Goal: Information Seeking & Learning: Check status

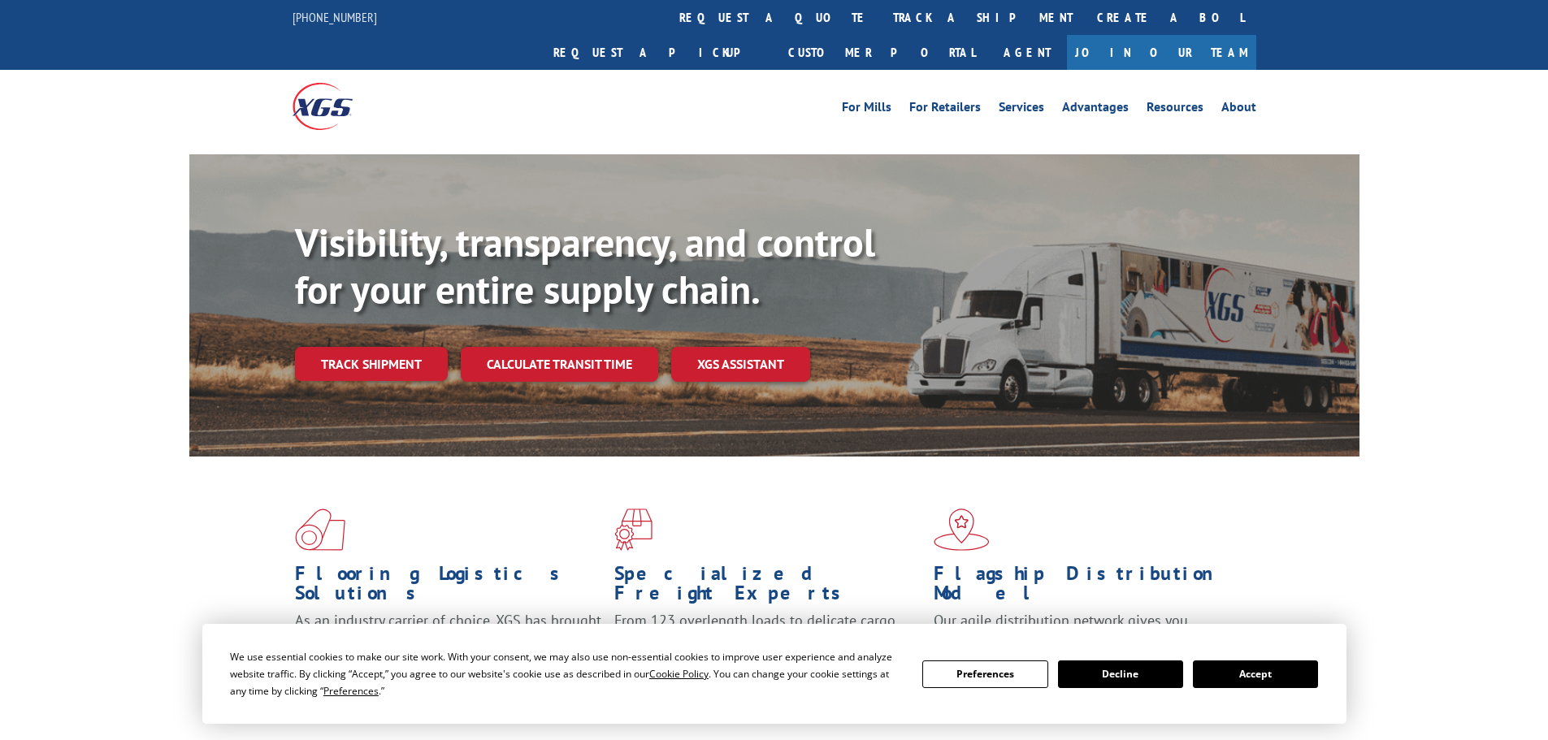
click at [1255, 670] on button "Accept" at bounding box center [1255, 675] width 125 height 28
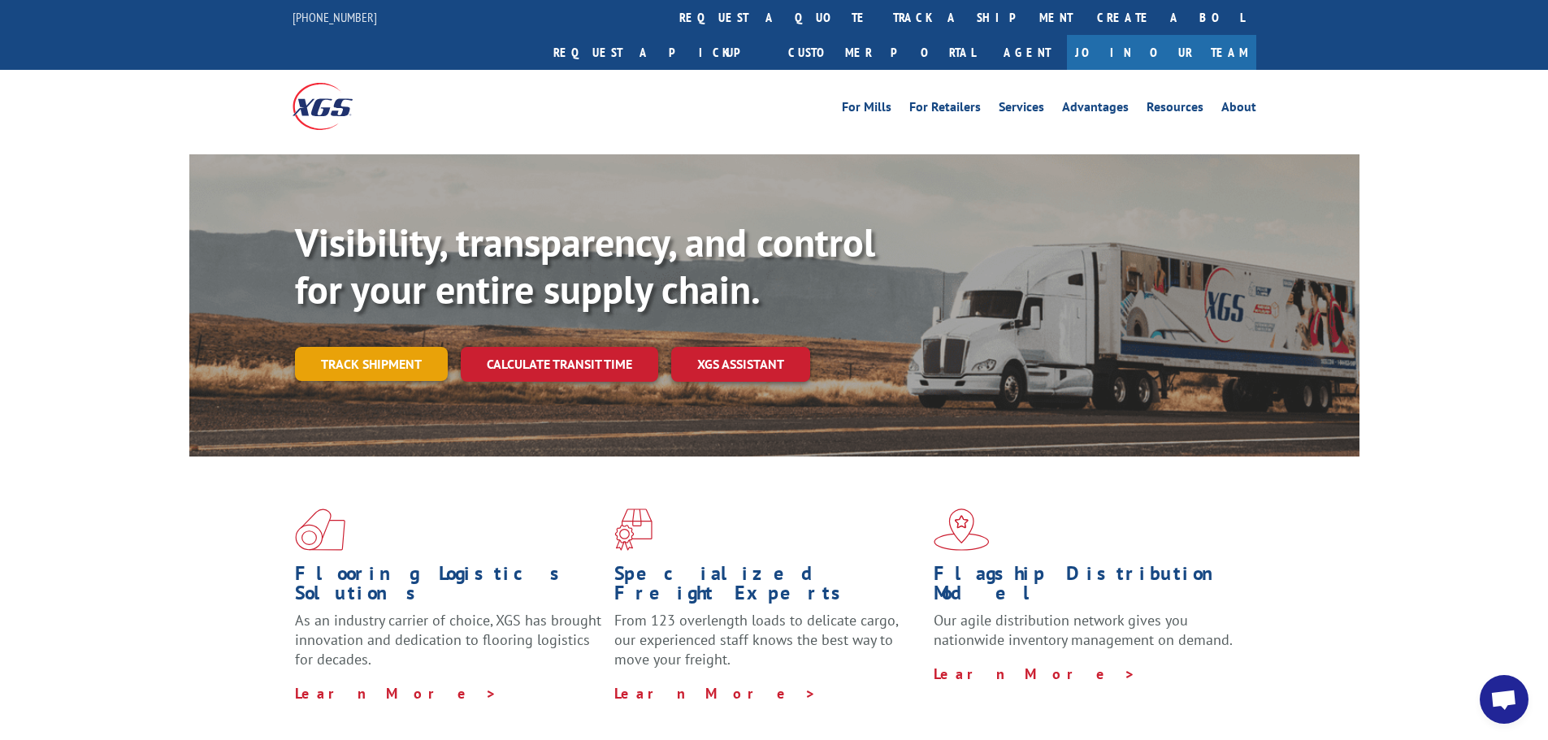
click at [361, 347] on link "Track shipment" at bounding box center [371, 364] width 153 height 34
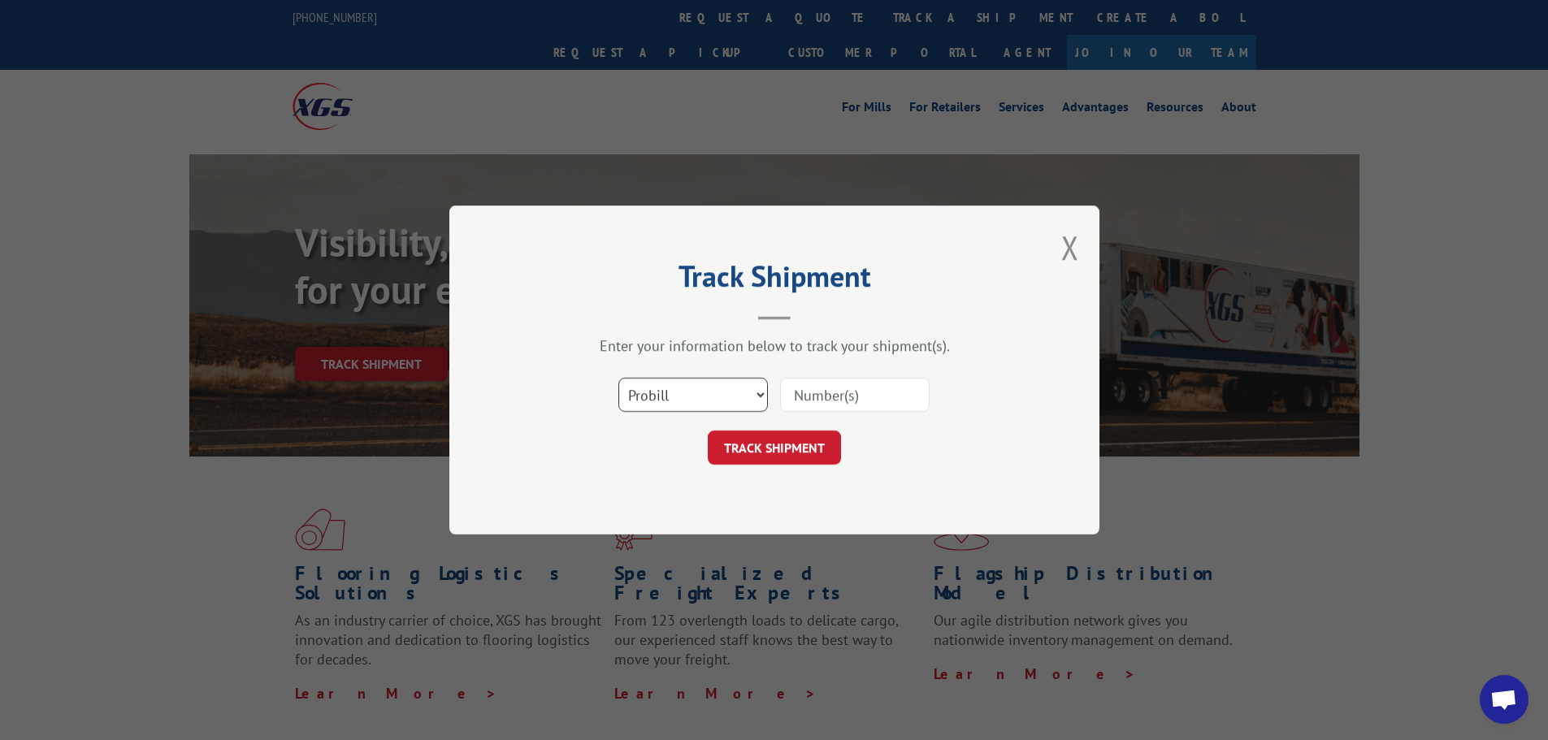
drag, startPoint x: 644, startPoint y: 392, endPoint x: 645, endPoint y: 409, distance: 16.3
click at [645, 398] on select "Select category... Probill BOL PO" at bounding box center [693, 395] width 150 height 34
select select "bol"
click at [618, 378] on select "Select category... Probill BOL PO" at bounding box center [693, 395] width 150 height 34
drag, startPoint x: 808, startPoint y: 374, endPoint x: 809, endPoint y: 384, distance: 9.8
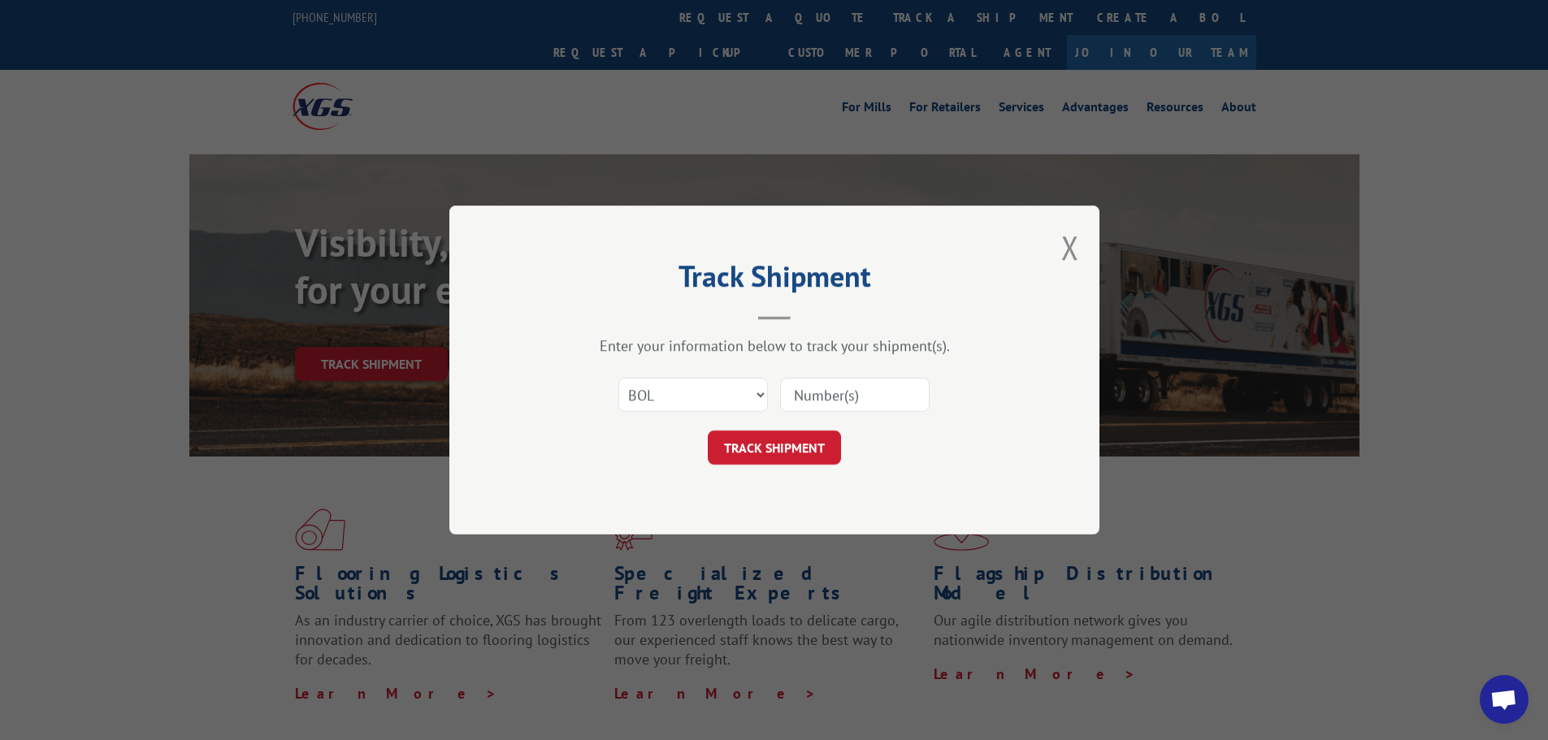
click at [808, 380] on div "Select category... Probill BOL PO" at bounding box center [775, 395] width 488 height 54
click at [809, 384] on input at bounding box center [855, 395] width 150 height 34
paste input "7028528"
type input "7028528"
click at [805, 441] on button "TRACK SHIPMENT" at bounding box center [774, 448] width 133 height 34
